Goal: Navigation & Orientation: Find specific page/section

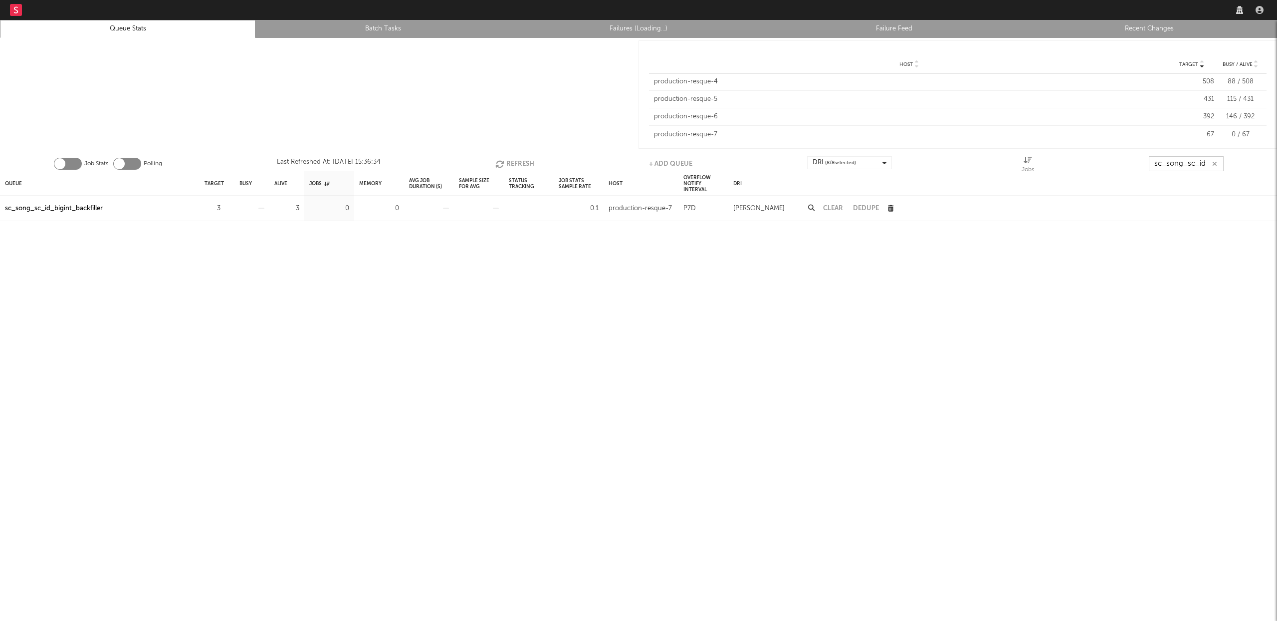
click at [1171, 164] on input "sc_song_sc_id" at bounding box center [1186, 163] width 75 height 15
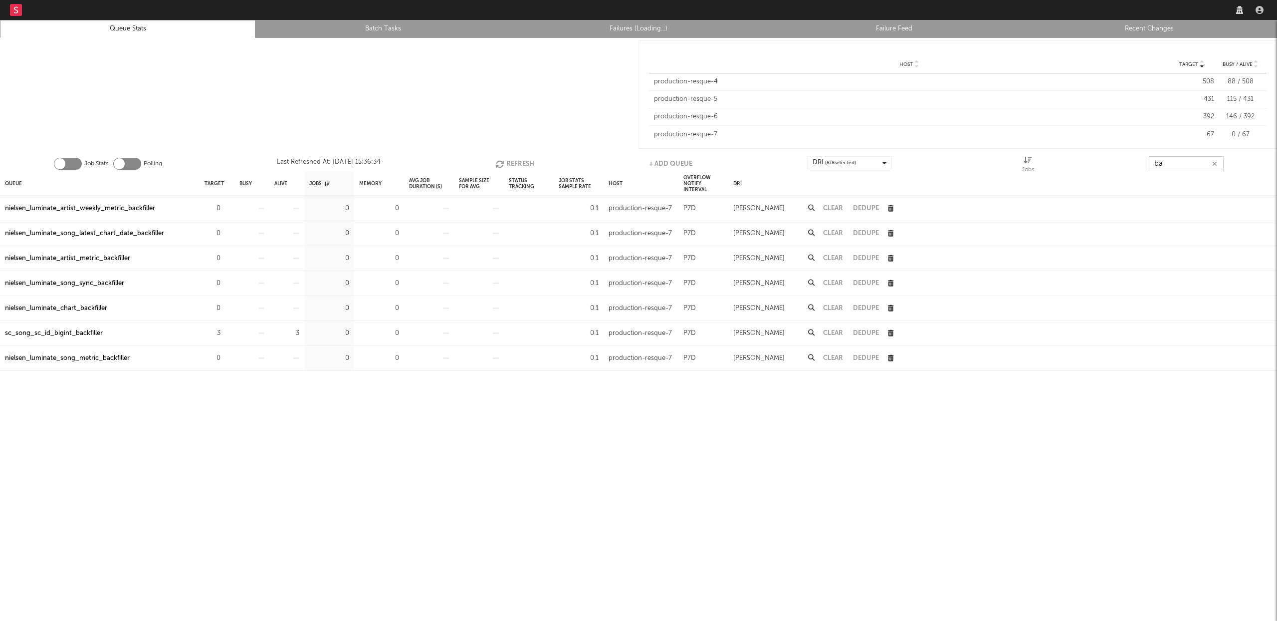
type input "b"
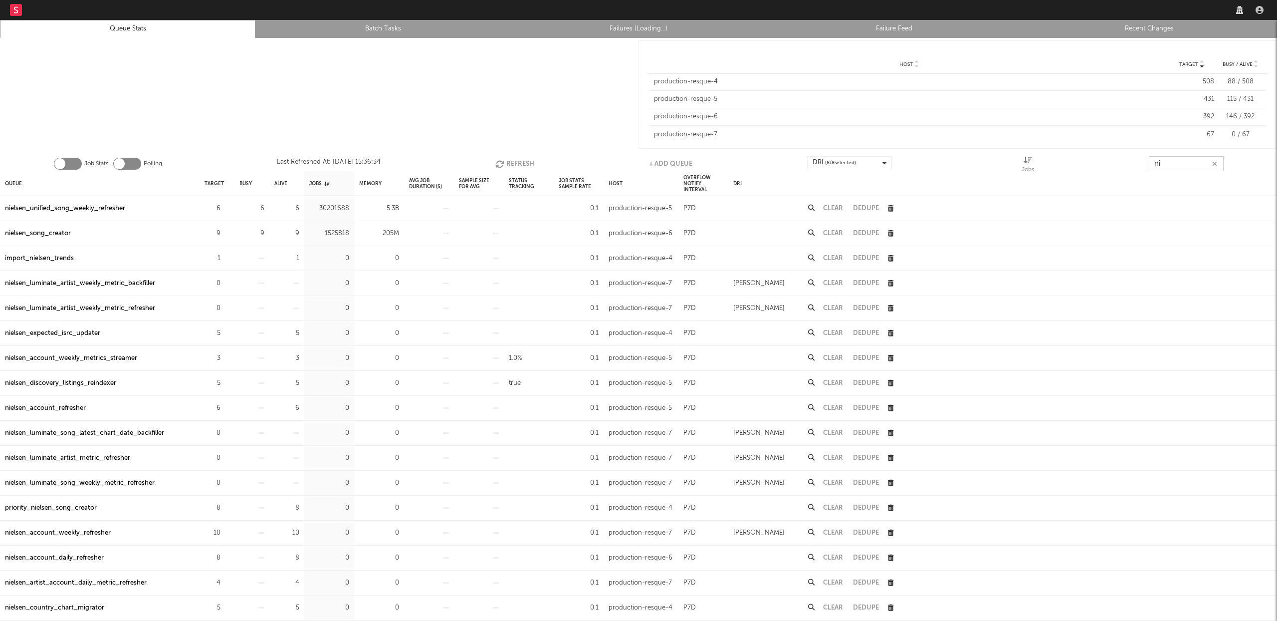
type input "n"
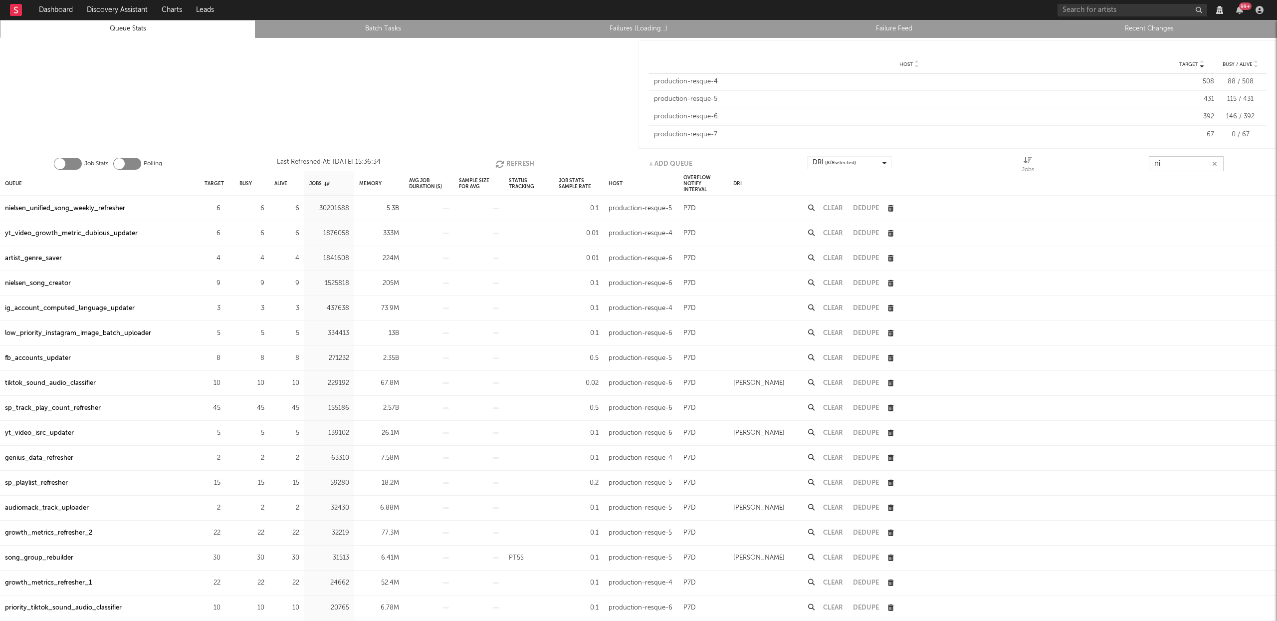
type input "n"
type input "nielsen_l"
click at [1151, 19] on div "99 +" at bounding box center [1161, 10] width 209 height 20
click at [1149, 23] on link "Recent Changes" at bounding box center [1149, 29] width 244 height 12
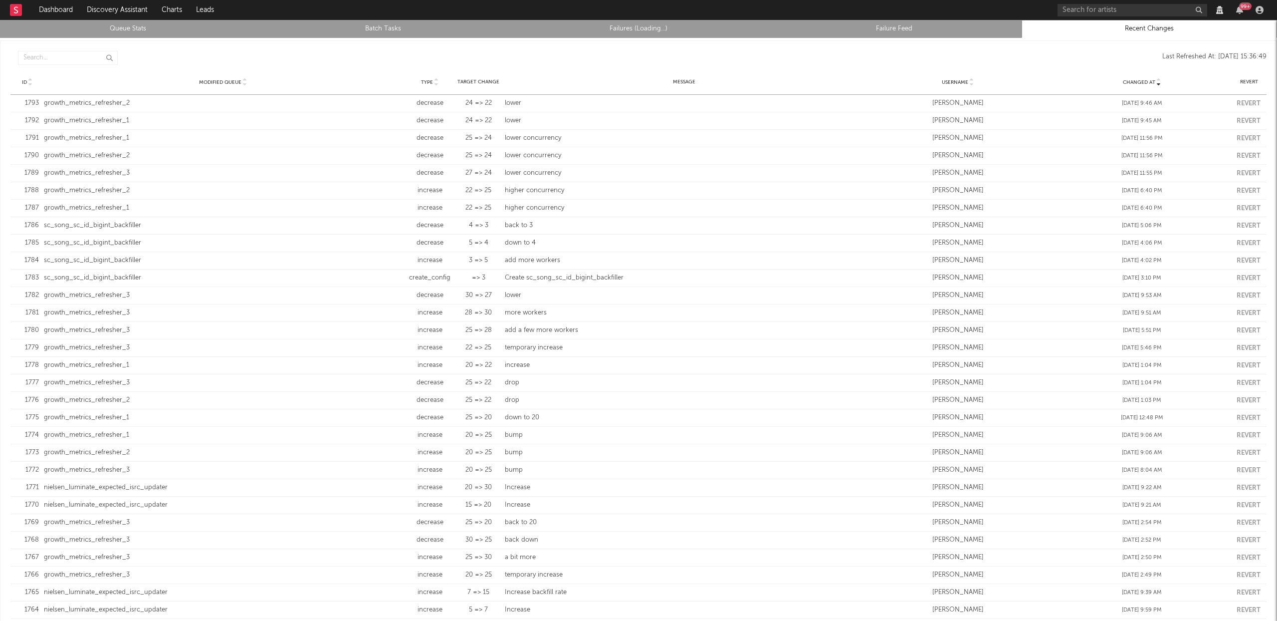
click at [128, 31] on link "Queue Stats" at bounding box center [127, 29] width 244 height 12
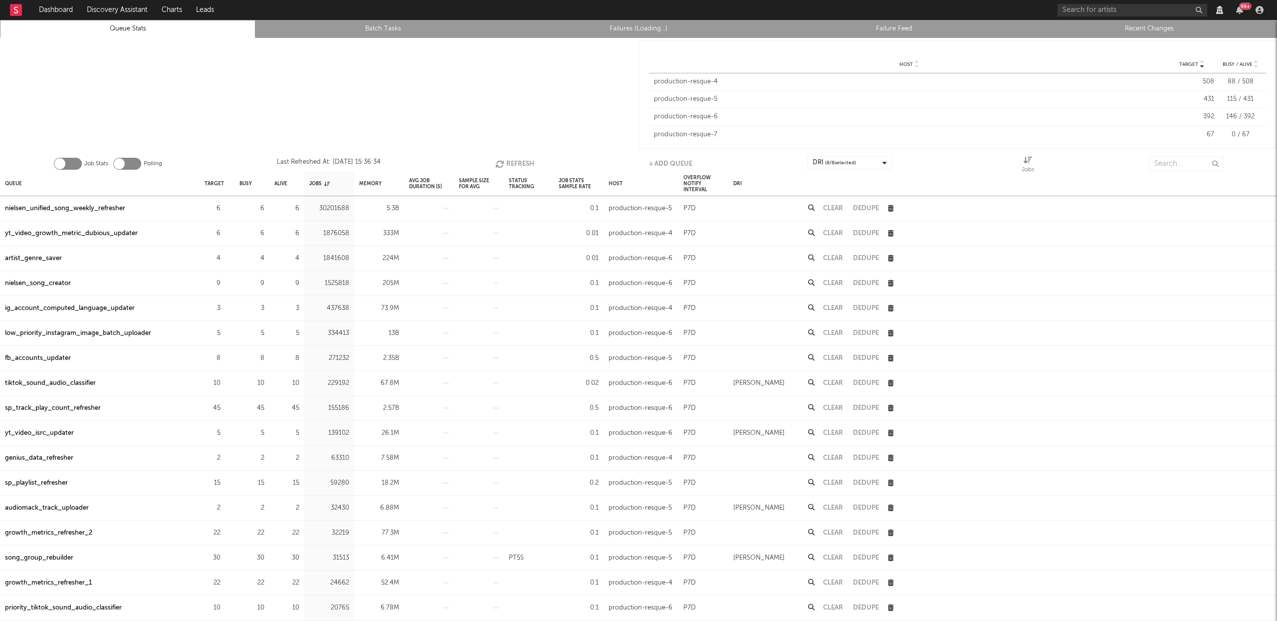
click at [1140, 25] on link "Recent Changes" at bounding box center [1149, 29] width 244 height 12
